Goal: Task Accomplishment & Management: Complete application form

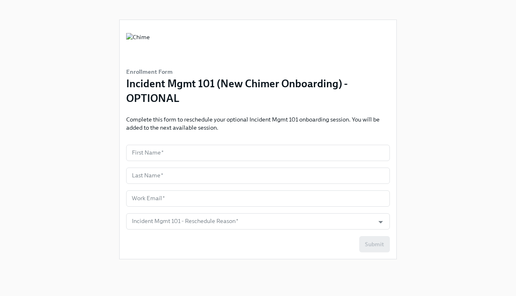
click at [226, 143] on div "Enrollment Form Incident Mgmt 101 (New Chimer Onboarding) - OPTIONAL Complete t…" at bounding box center [258, 139] width 277 height 239
click at [225, 154] on input "text" at bounding box center [258, 153] width 264 height 16
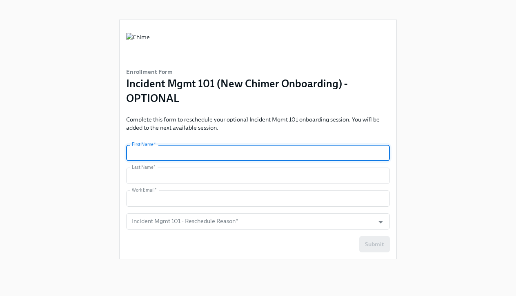
type input "[PERSON_NAME]"
type input "Salmassian"
type input "[PERSON_NAME][EMAIL_ADDRESS][PERSON_NAME][DOMAIN_NAME]"
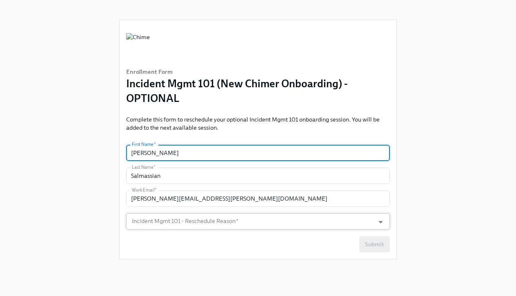
click at [203, 224] on input "Incident Mgmt 101 - Reschedule Reason   *" at bounding box center [250, 222] width 240 height 16
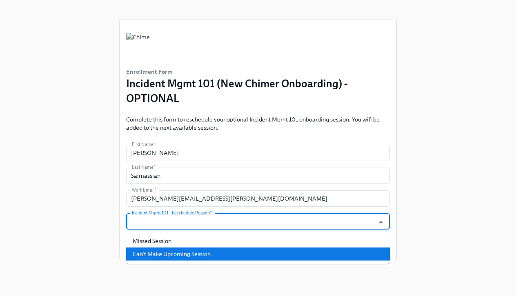
click at [195, 250] on li "Can't Make Upcoming Session" at bounding box center [258, 254] width 264 height 13
type input "Can't Make Upcoming Session"
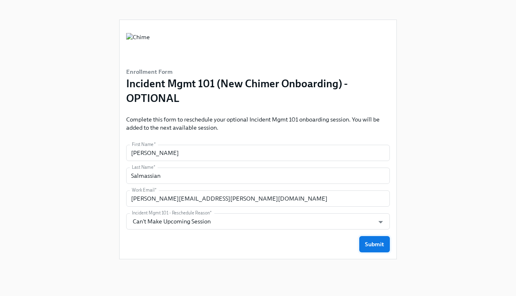
click at [373, 247] on span "Submit" at bounding box center [374, 245] width 19 height 8
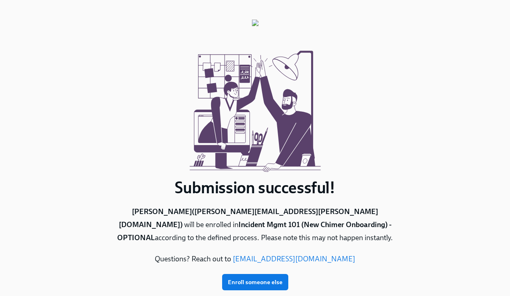
click at [82, 101] on div "Submission successful! [PERSON_NAME] ( [PERSON_NAME][EMAIL_ADDRESS][PERSON_NAME…" at bounding box center [255, 148] width 484 height 297
